Goal: Check status: Check status

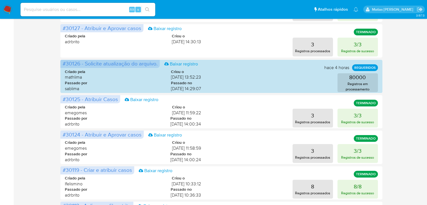
scroll to position [53, 0]
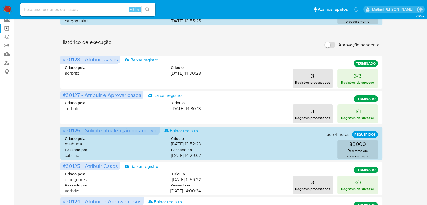
click at [0, 115] on aside "Bandeja Painel Painel Externo Administração Regras Funções Usuários Equipes Con…" at bounding box center [7, 188] width 14 height 482
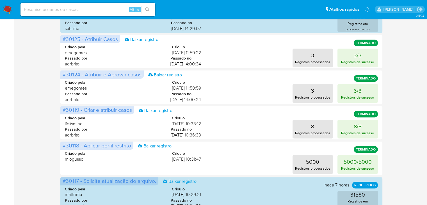
scroll to position [178, 0]
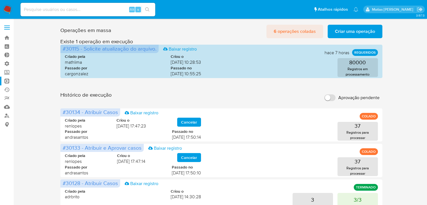
click at [292, 29] on span "6 operações coladas" at bounding box center [295, 31] width 42 height 12
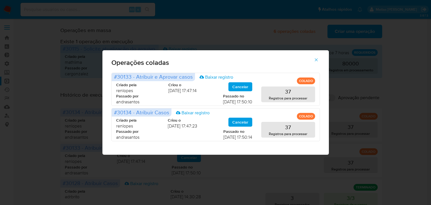
click at [316, 59] on icon "button" at bounding box center [316, 59] width 3 height 3
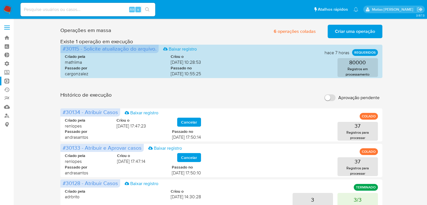
drag, startPoint x: 316, startPoint y: 59, endPoint x: 89, endPoint y: 12, distance: 232.0
click at [177, 29] on div "Operações em massa 6 operações coladas Criar uma operação Só pode haver no máxi…" at bounding box center [221, 30] width 322 height 16
click at [3, 38] on link "Bandeja" at bounding box center [33, 37] width 67 height 9
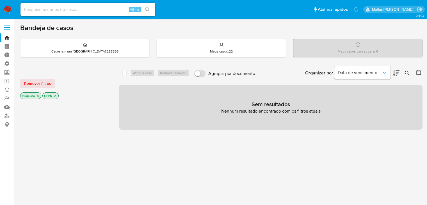
click at [38, 96] on icon "close-filter" at bounding box center [38, 96] width 2 height 2
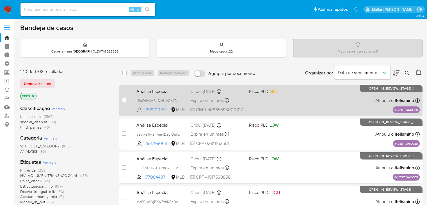
click at [286, 97] on div "Análise Especial U1aOtkt6m8uOefUVQb25K1m7 1399100152 MLB Risco PLD: MID Criou: …" at bounding box center [277, 100] width 286 height 28
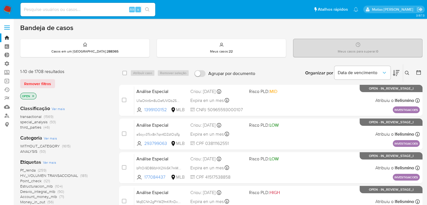
click at [90, 14] on div "Alt s" at bounding box center [87, 9] width 135 height 13
click at [90, 10] on input at bounding box center [87, 9] width 135 height 7
paste input "284245755"
type input "284245755"
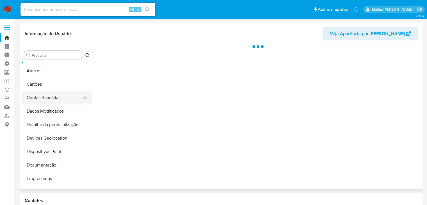
scroll to position [12, 0]
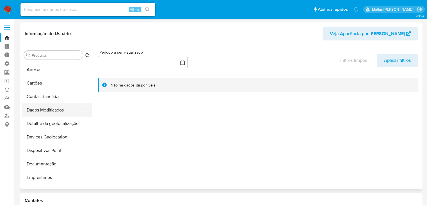
click at [71, 110] on button "Dados Modificados" at bounding box center [55, 109] width 66 height 13
select select "10"
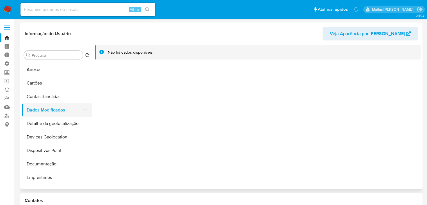
click at [71, 110] on button "Dados Modificados" at bounding box center [55, 109] width 66 height 13
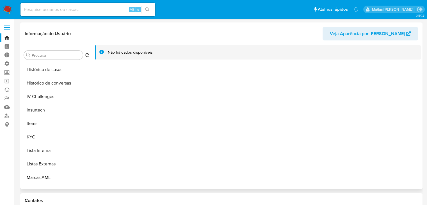
scroll to position [202, 0]
click at [65, 136] on button "KYC" at bounding box center [55, 136] width 66 height 13
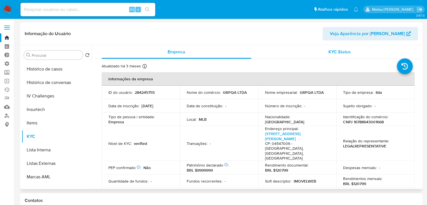
click at [337, 53] on span "KYC Status" at bounding box center [340, 52] width 22 height 6
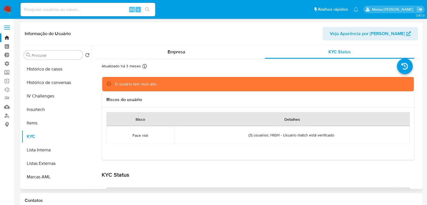
drag, startPoint x: 337, startPoint y: 53, endPoint x: 97, endPoint y: 37, distance: 240.1
click at [97, 37] on div "Informação do Usuário Veja Aparência por Pessoa Procurar Retornar ao pedido pad…" at bounding box center [221, 105] width 402 height 167
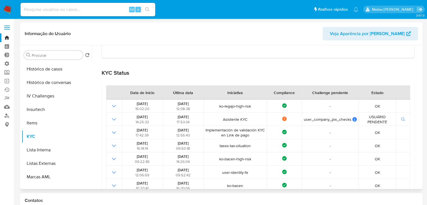
scroll to position [102, 0]
click at [57, 12] on input at bounding box center [87, 9] width 135 height 7
paste input "1138490727"
type input "1138490727"
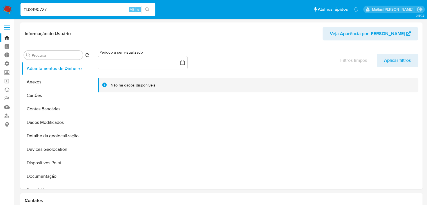
select select "10"
click at [73, 116] on button "Dados Modificados" at bounding box center [55, 122] width 66 height 13
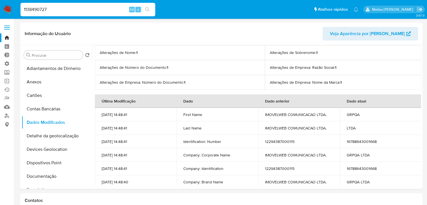
click at [51, 10] on input "1138490727" at bounding box center [87, 9] width 135 height 7
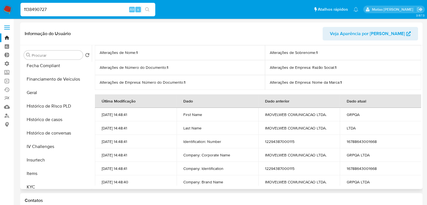
scroll to position [154, 0]
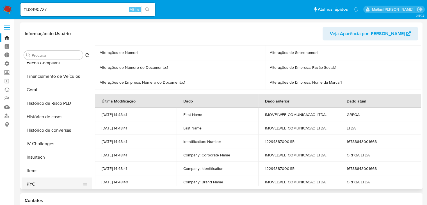
click at [64, 184] on button "KYC" at bounding box center [55, 183] width 66 height 13
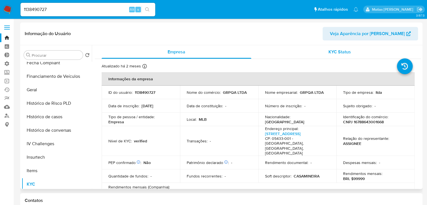
click at [339, 53] on span "KYC Status" at bounding box center [340, 52] width 22 height 6
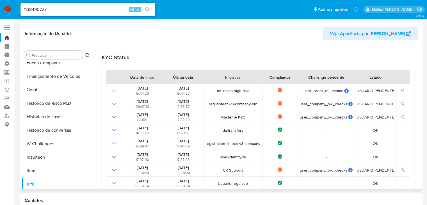
scroll to position [128, 0]
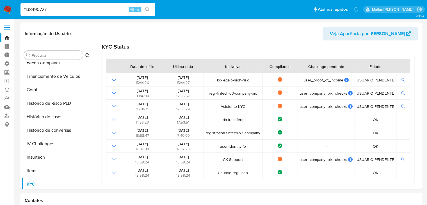
click at [56, 11] on input "1138490727" at bounding box center [87, 9] width 135 height 7
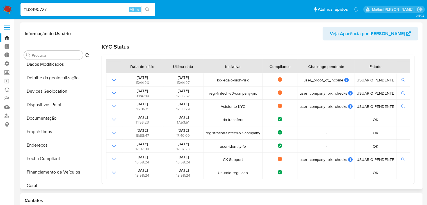
scroll to position [57, 0]
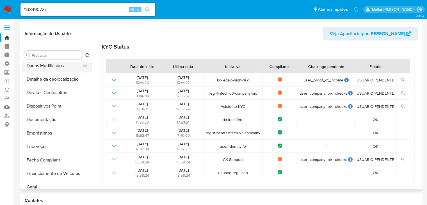
click at [75, 69] on button "Dados Modificados" at bounding box center [55, 65] width 66 height 13
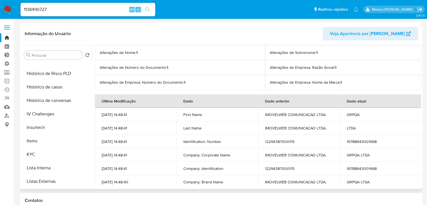
scroll to position [184, 0]
click at [61, 157] on button "KYC" at bounding box center [55, 153] width 66 height 13
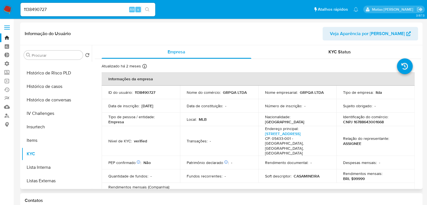
drag, startPoint x: 421, startPoint y: 80, endPoint x: 421, endPoint y: 92, distance: 11.8
click at [421, 92] on div "Procurar Retornar ao pedido padrão Adiantamentos de Dinheiro Anexos Cartões Con…" at bounding box center [221, 117] width 402 height 144
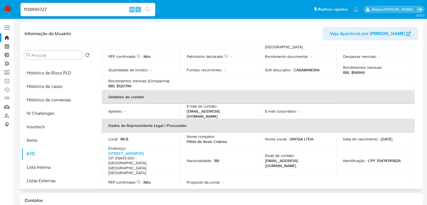
scroll to position [0, 0]
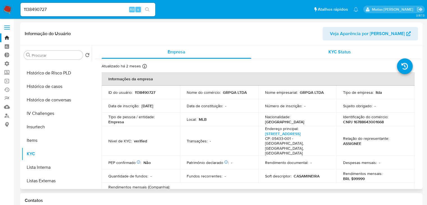
click at [341, 51] on span "KYC Status" at bounding box center [340, 52] width 22 height 6
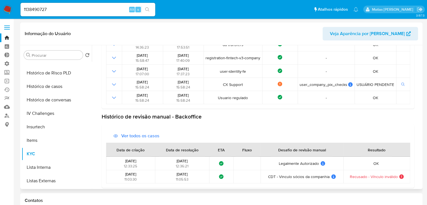
scroll to position [206, 0]
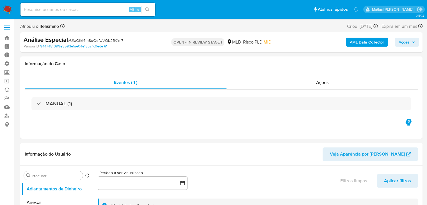
select select "10"
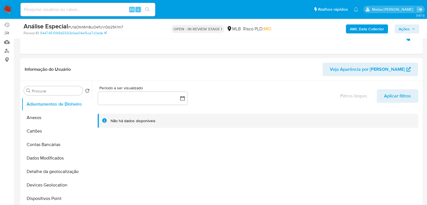
scroll to position [70, 0]
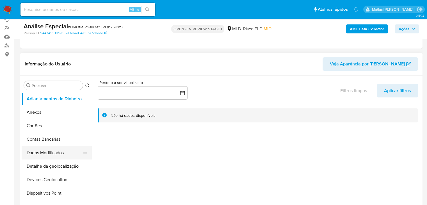
click at [62, 152] on button "Dados Modificados" at bounding box center [55, 152] width 66 height 13
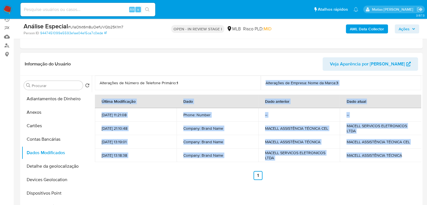
drag, startPoint x: 417, startPoint y: 162, endPoint x: 232, endPoint y: 83, distance: 201.3
click at [232, 83] on div "Alterações de Número de Telefone Primário : 1 Alterações de Empresa: Nome da Ma…" at bounding box center [258, 128] width 326 height 105
click at [232, 83] on p "Alterações de Número de Telefone Primário : 1" at bounding box center [178, 82] width 156 height 5
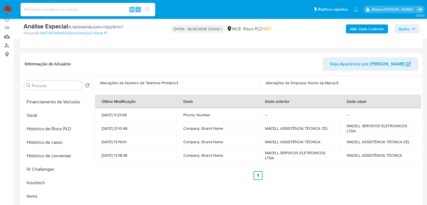
scroll to position [166, 0]
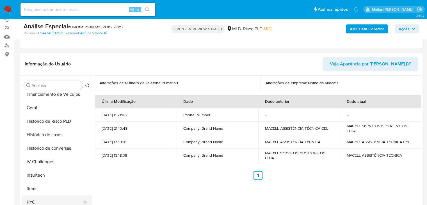
click at [57, 196] on button "KYC" at bounding box center [55, 201] width 66 height 13
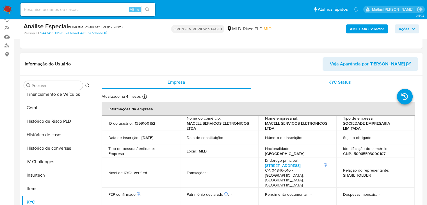
click at [337, 83] on span "KYC Status" at bounding box center [340, 82] width 22 height 6
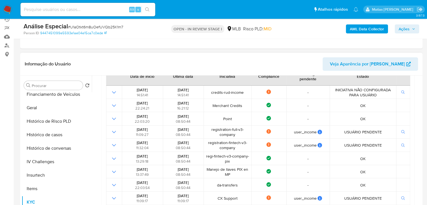
scroll to position [86, 0]
